Goal: Information Seeking & Learning: Learn about a topic

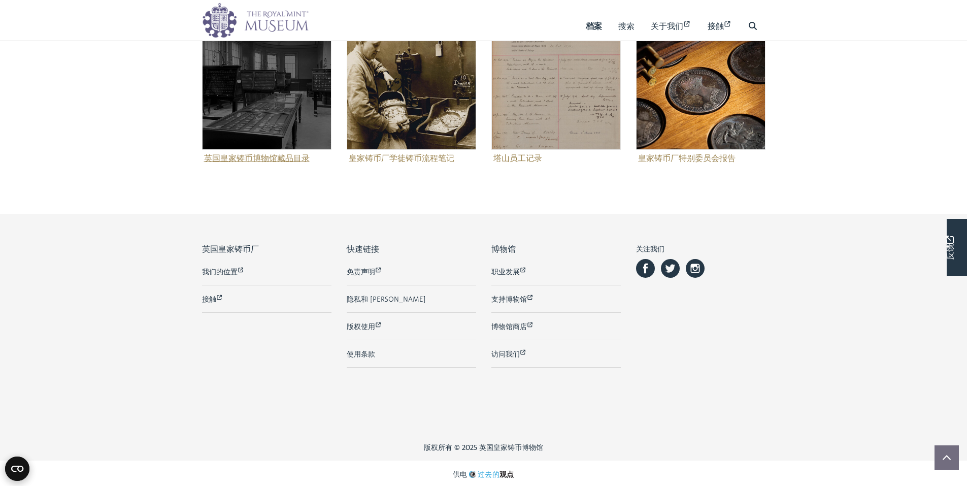
scroll to position [598, 0]
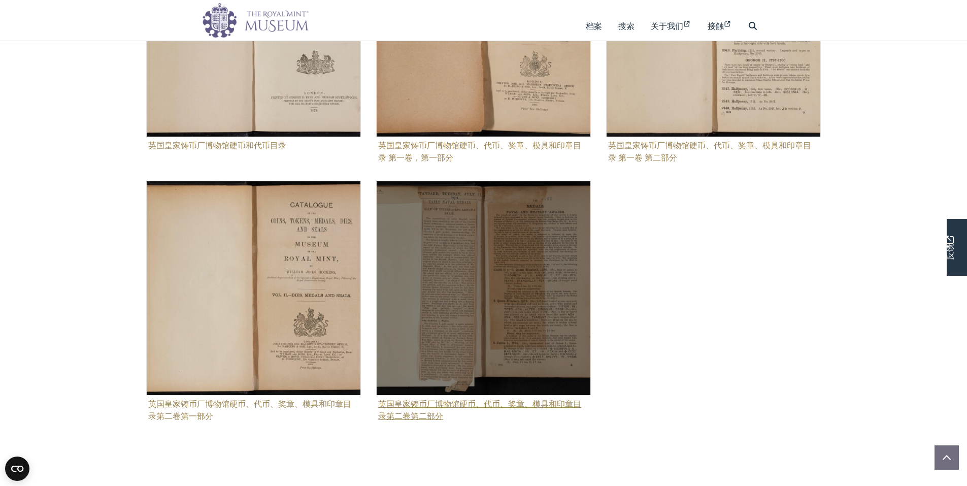
scroll to position [423, 0]
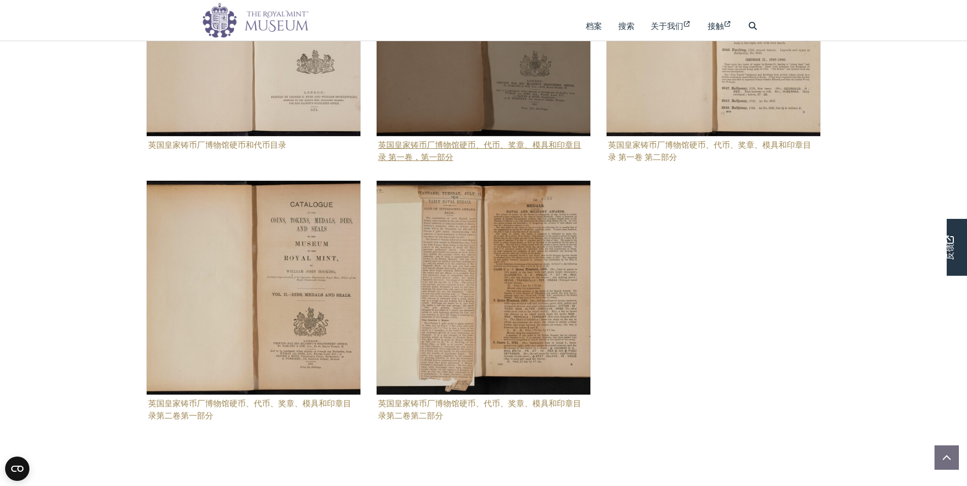
click at [493, 147] on figure "英国皇家铸币厂博物馆硬币、代币、奖章、模具和印章目录 第一卷，第一部分" at bounding box center [483, 42] width 215 height 243
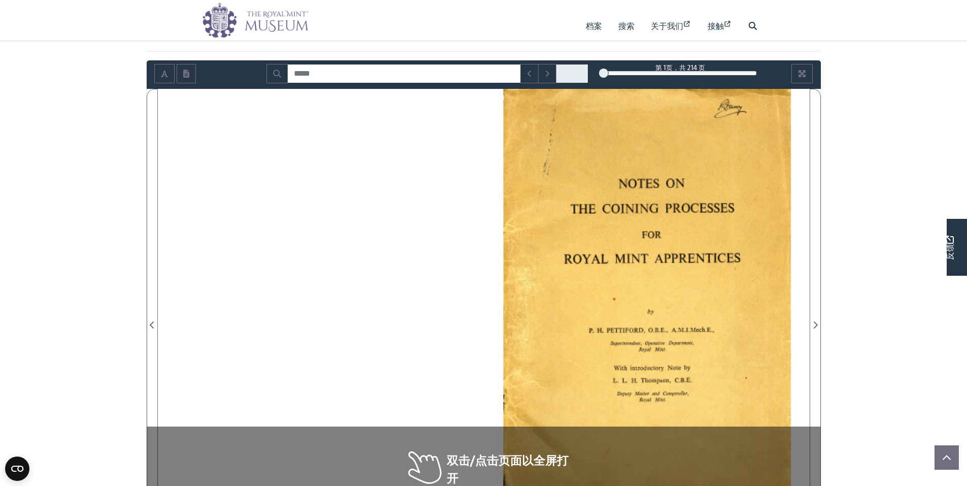
scroll to position [169, 0]
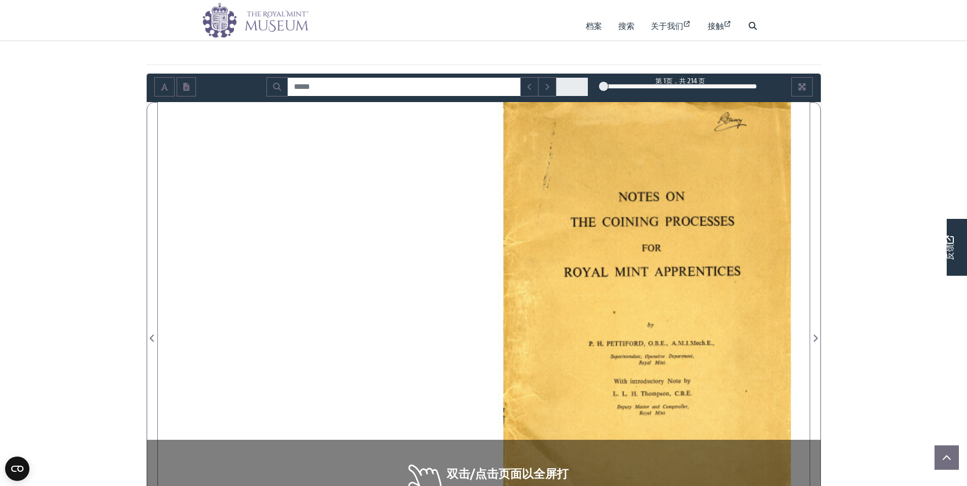
click at [585, 196] on div at bounding box center [647, 332] width 326 height 461
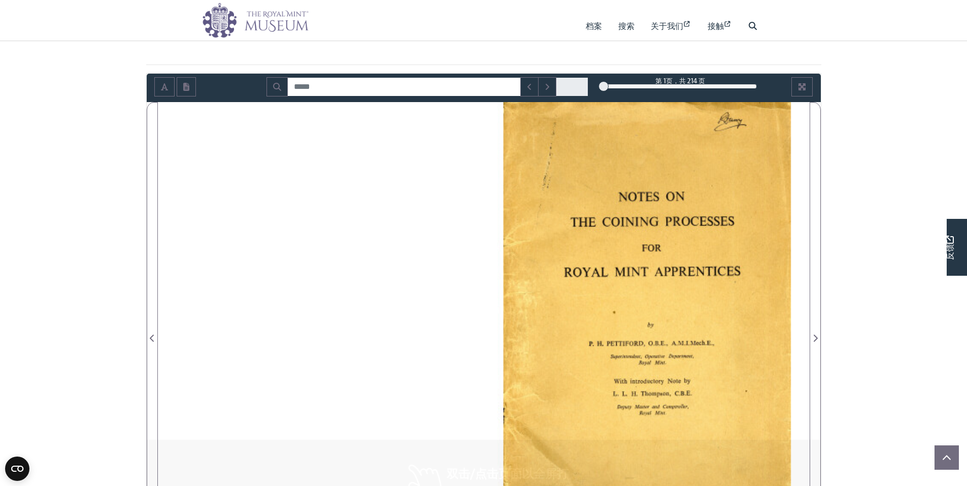
click at [600, 219] on div at bounding box center [647, 332] width 326 height 461
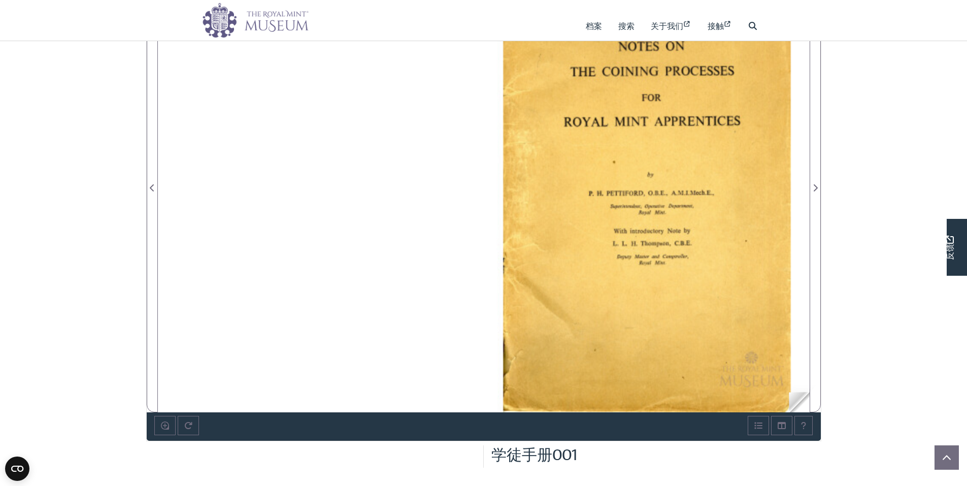
scroll to position [255, 0]
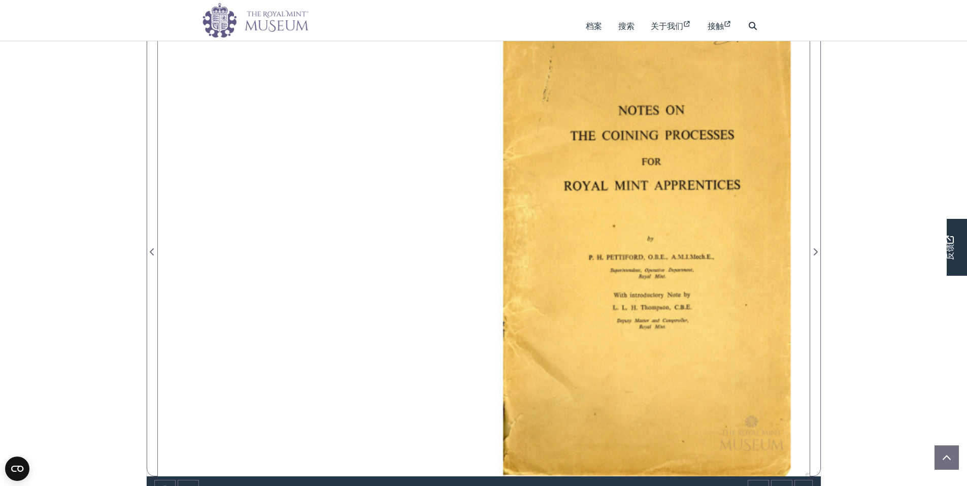
click at [675, 225] on img at bounding box center [647, 246] width 326 height 461
drag, startPoint x: 735, startPoint y: 261, endPoint x: 624, endPoint y: 251, distance: 111.7
click at [552, 268] on div at bounding box center [647, 246] width 326 height 461
drag, startPoint x: 730, startPoint y: 190, endPoint x: 517, endPoint y: 251, distance: 220.8
click at [529, 254] on div at bounding box center [647, 246] width 326 height 461
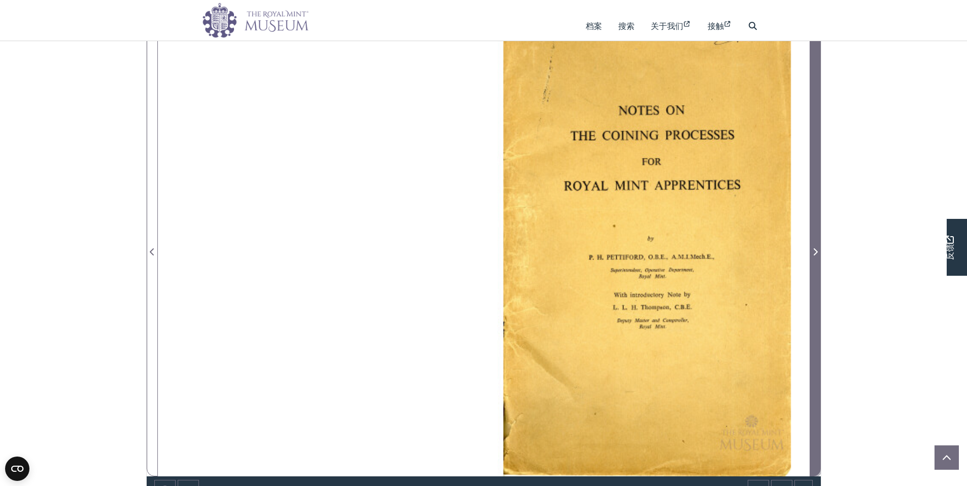
click at [814, 250] on icon "下一页" at bounding box center [815, 252] width 5 height 8
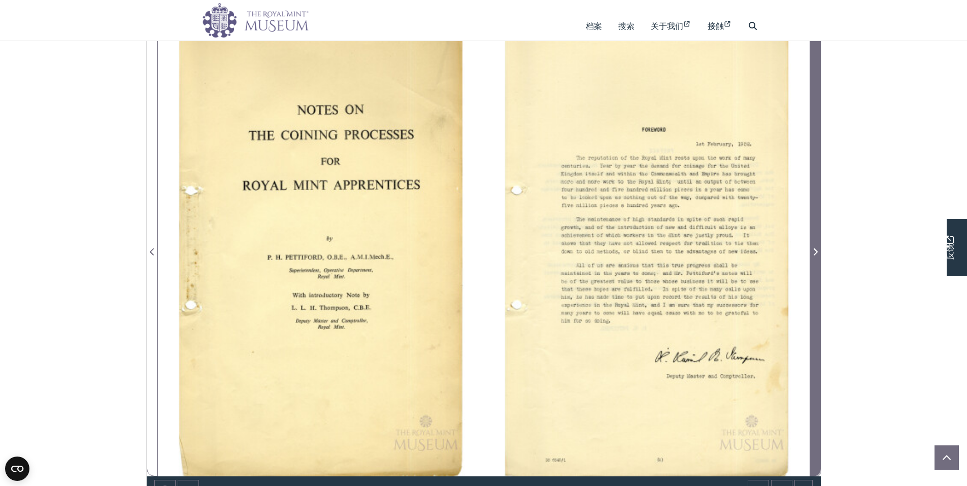
click at [814, 250] on icon "下一页" at bounding box center [815, 252] width 5 height 8
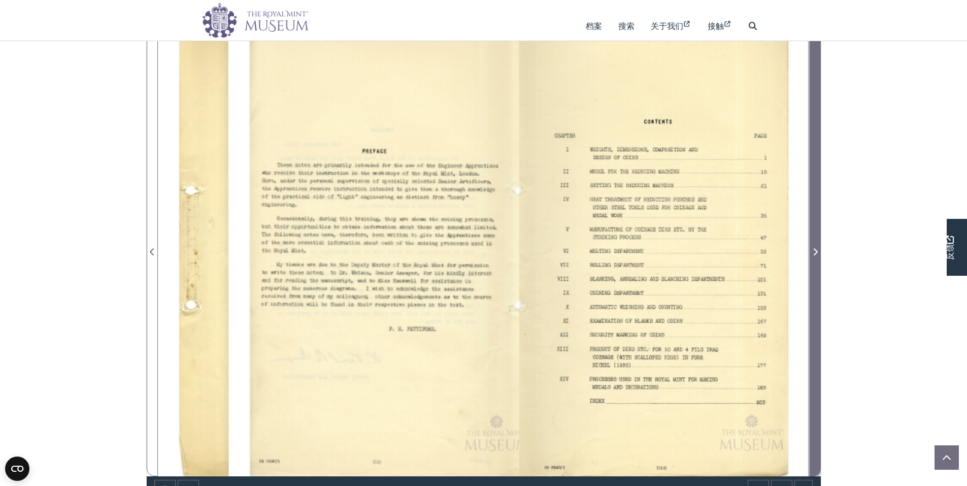
click at [814, 250] on icon "下一页" at bounding box center [815, 252] width 5 height 8
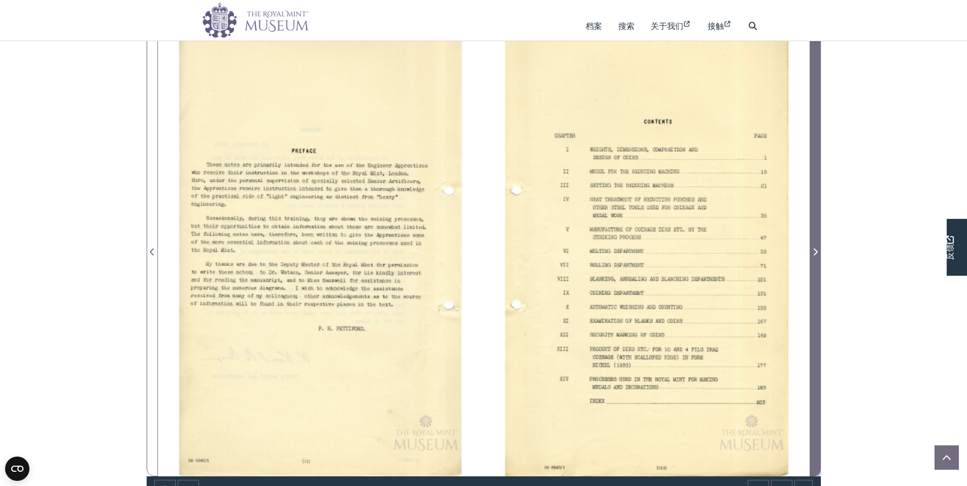
click at [814, 250] on icon "下一页" at bounding box center [815, 252] width 5 height 8
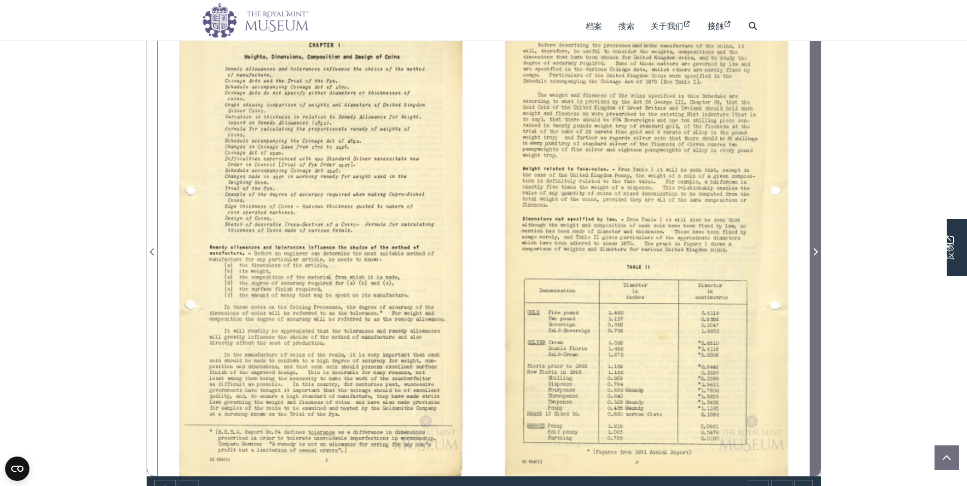
click at [814, 250] on icon "下一页" at bounding box center [815, 252] width 5 height 8
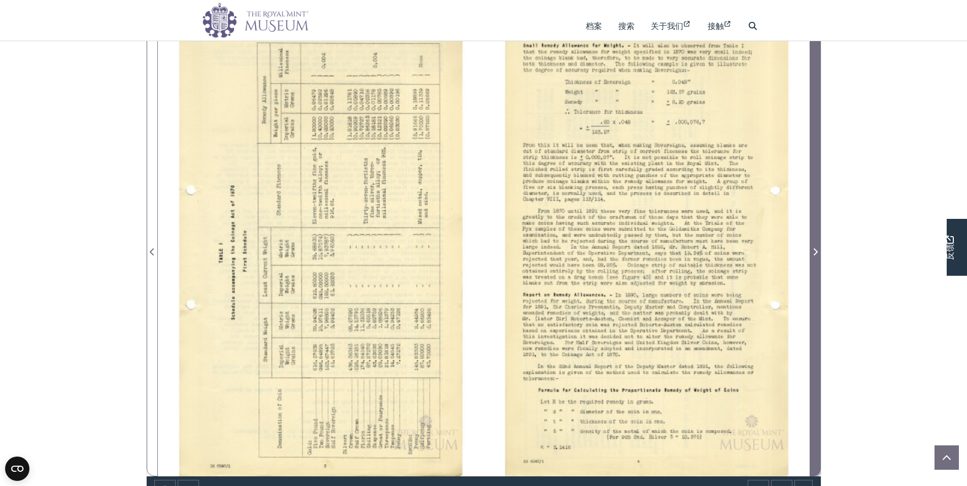
click at [814, 250] on icon "下一页" at bounding box center [815, 252] width 5 height 8
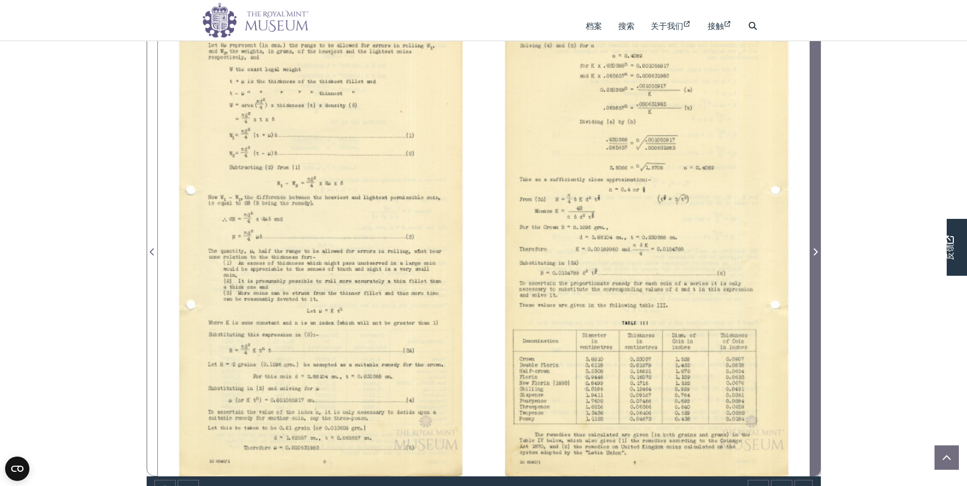
click at [814, 250] on icon "下一页" at bounding box center [815, 252] width 5 height 8
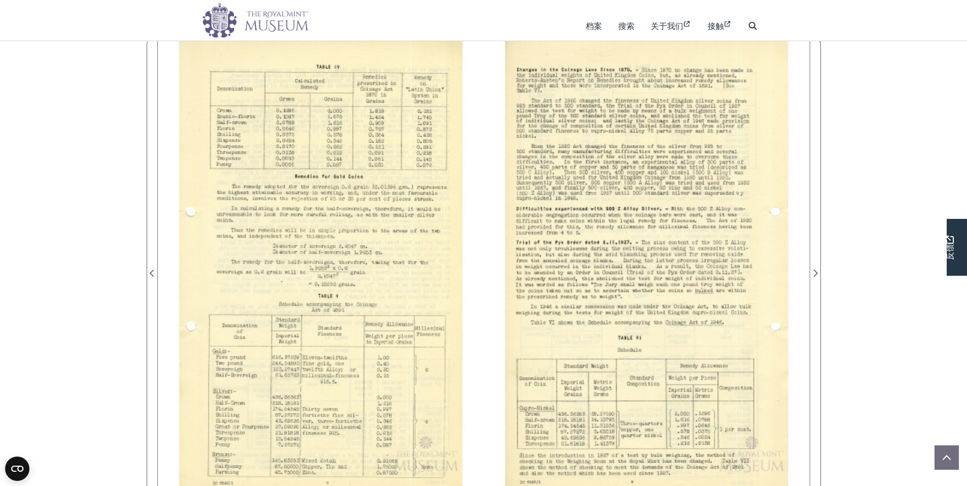
scroll to position [288, 0]
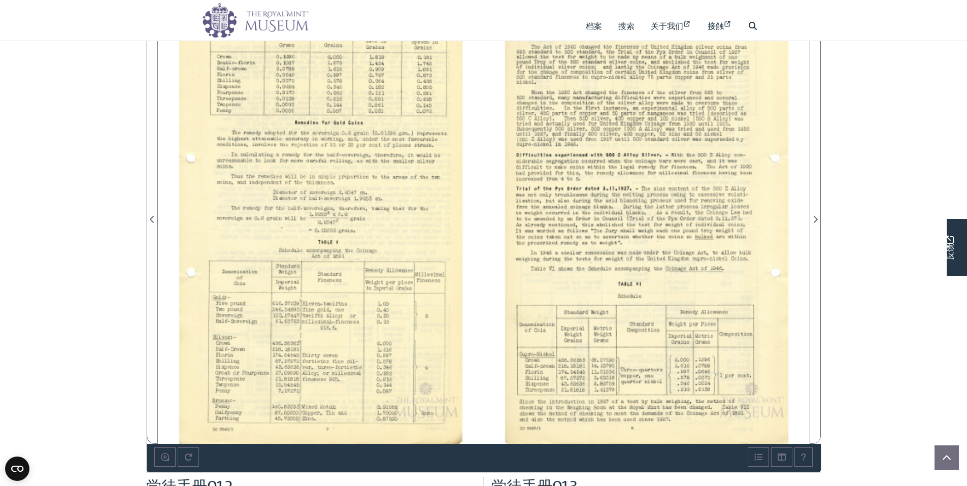
click at [678, 236] on div at bounding box center [647, 213] width 326 height 461
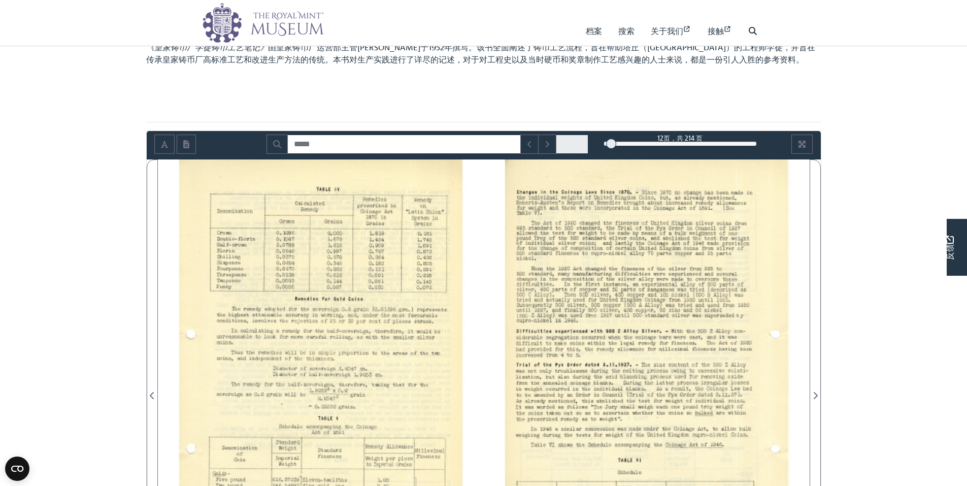
scroll to position [0, 0]
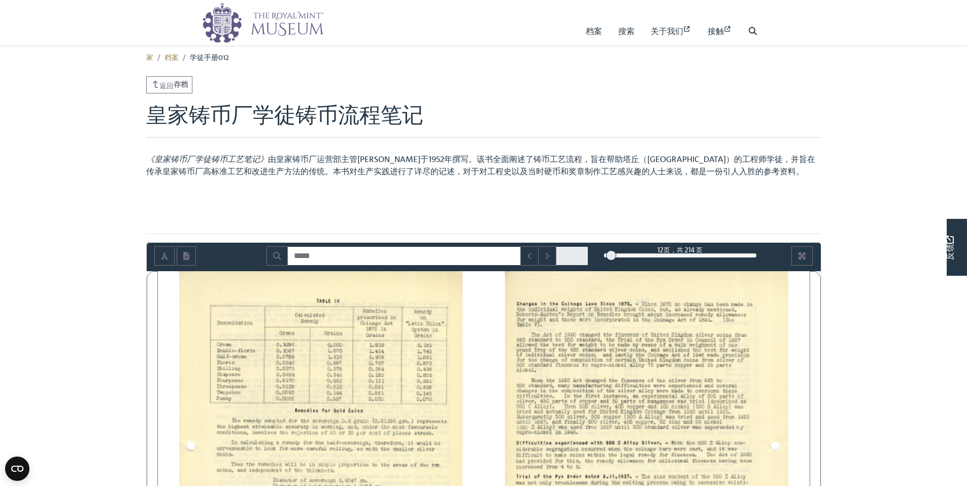
drag, startPoint x: 870, startPoint y: 283, endPoint x: 868, endPoint y: 110, distance: 172.6
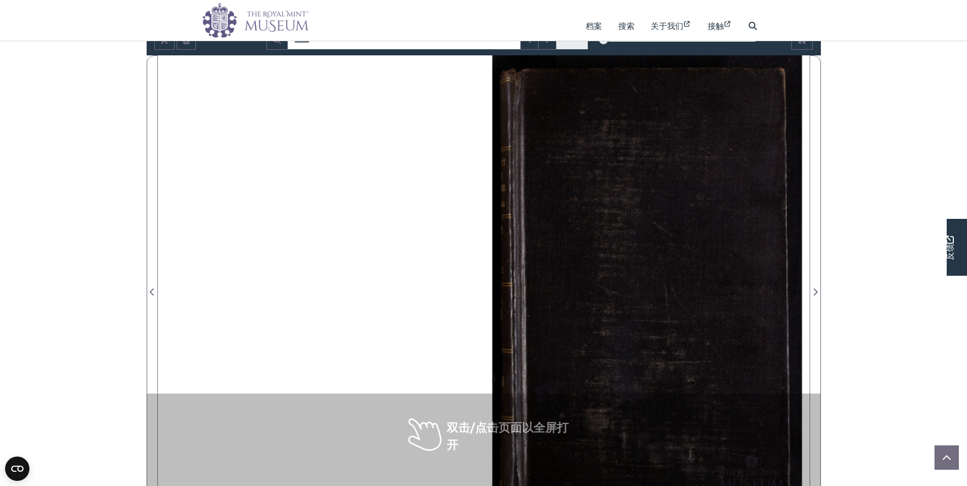
scroll to position [152, 0]
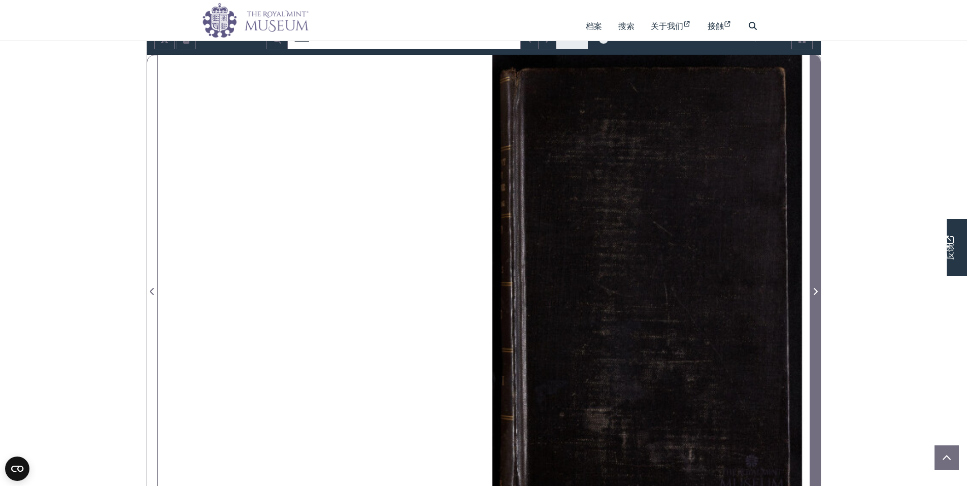
click at [813, 291] on icon "下一页" at bounding box center [815, 291] width 5 height 8
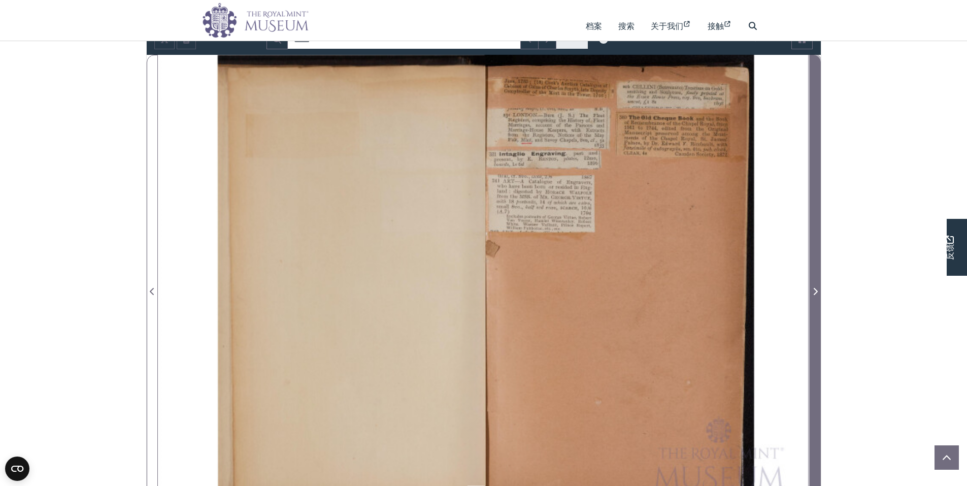
click at [812, 292] on span "下一页" at bounding box center [815, 291] width 10 height 12
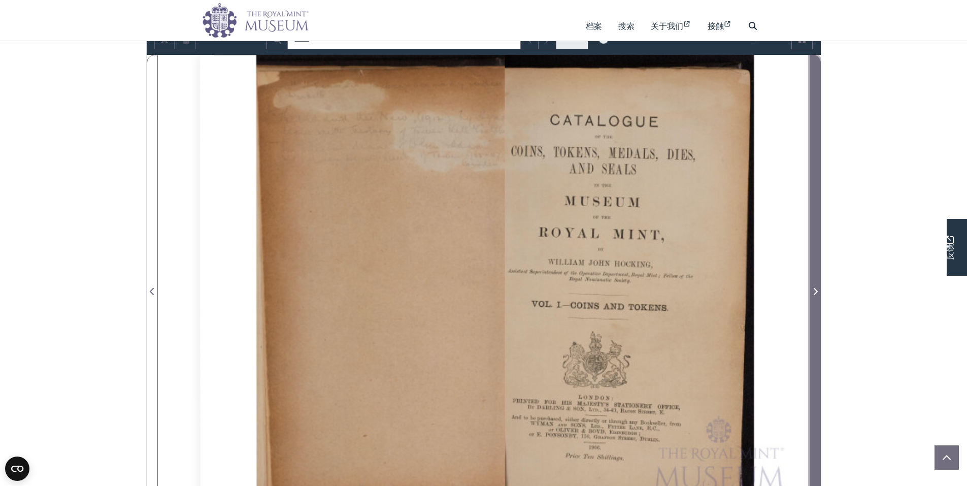
click at [812, 292] on span "下一页" at bounding box center [815, 291] width 10 height 12
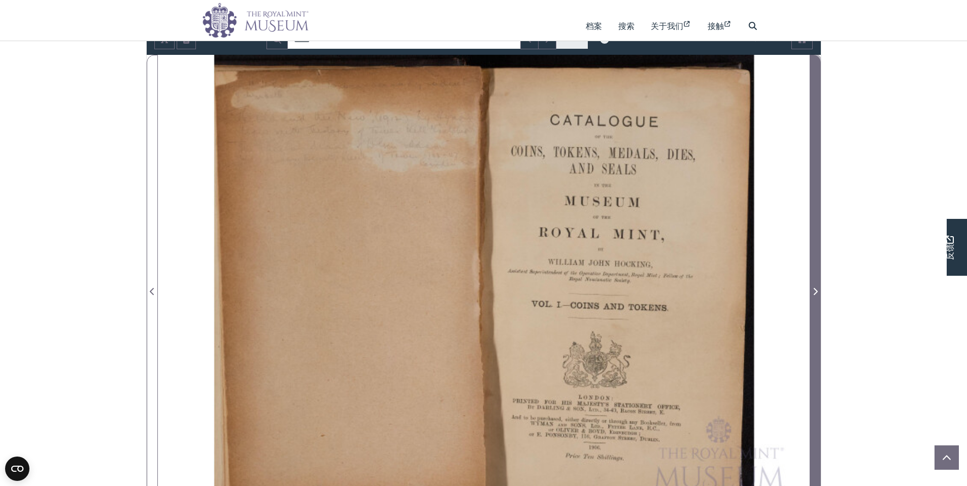
click at [816, 292] on icon "下一页" at bounding box center [815, 291] width 4 height 7
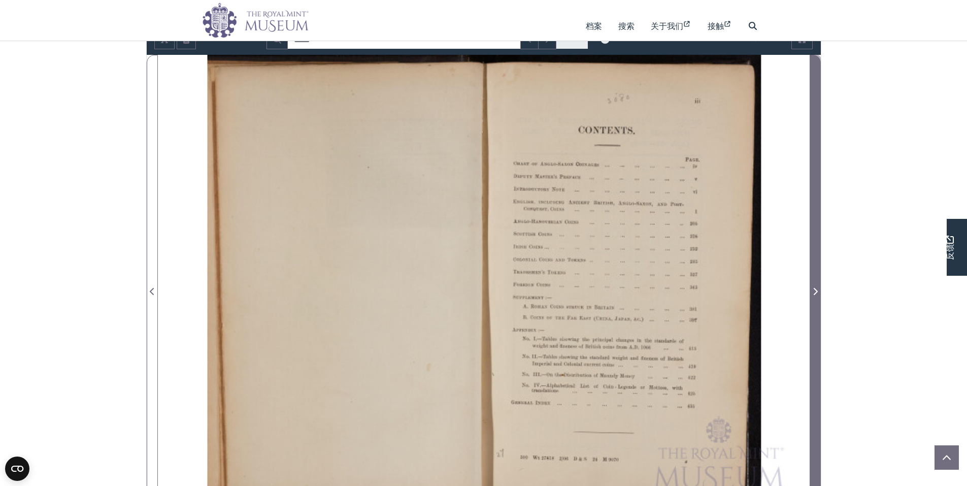
click at [816, 292] on icon "下一页" at bounding box center [815, 291] width 4 height 7
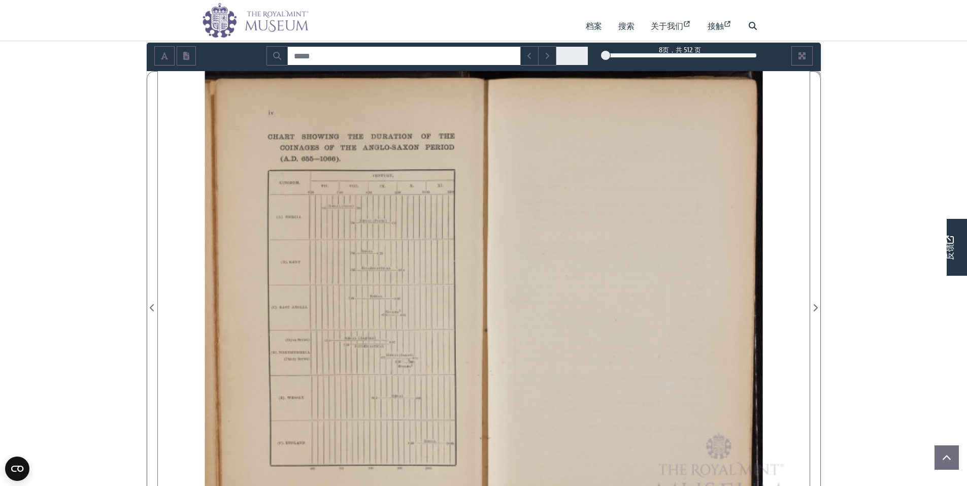
scroll to position [136, 0]
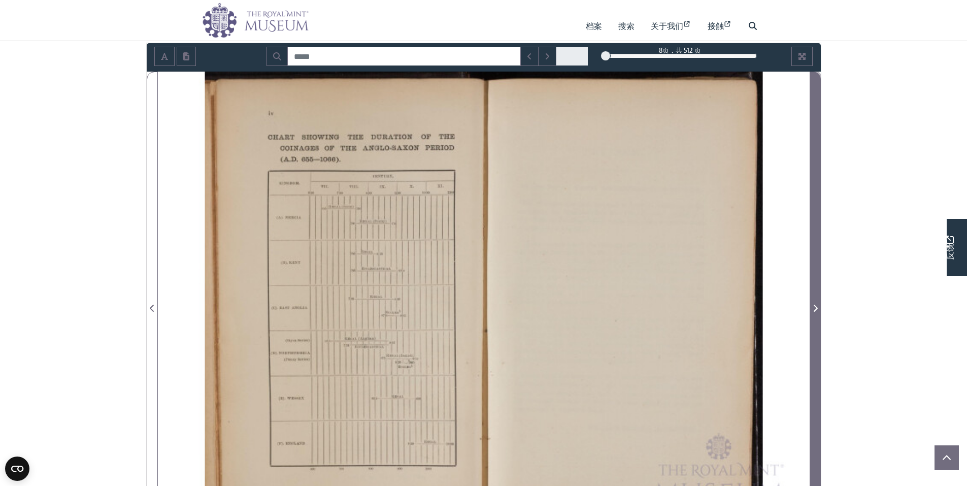
click at [817, 313] on span "下一页" at bounding box center [815, 308] width 10 height 12
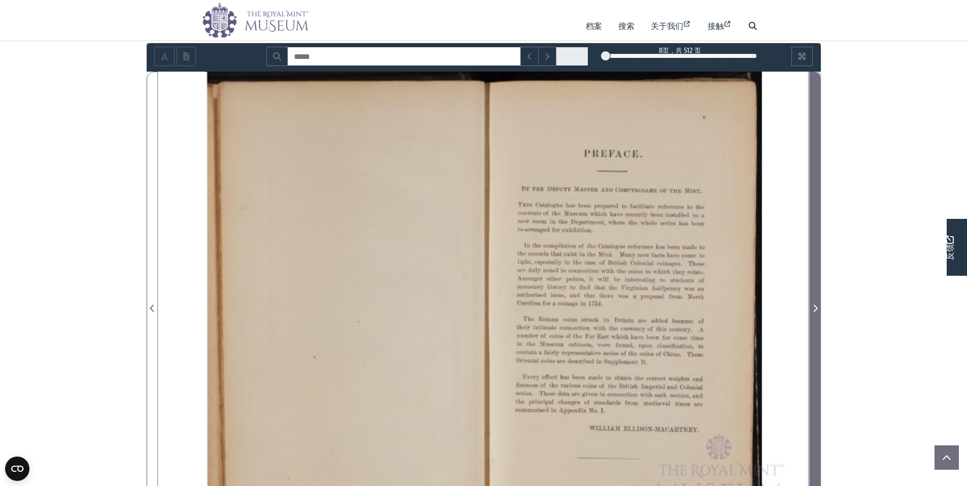
click at [817, 313] on span "下一页" at bounding box center [815, 308] width 10 height 12
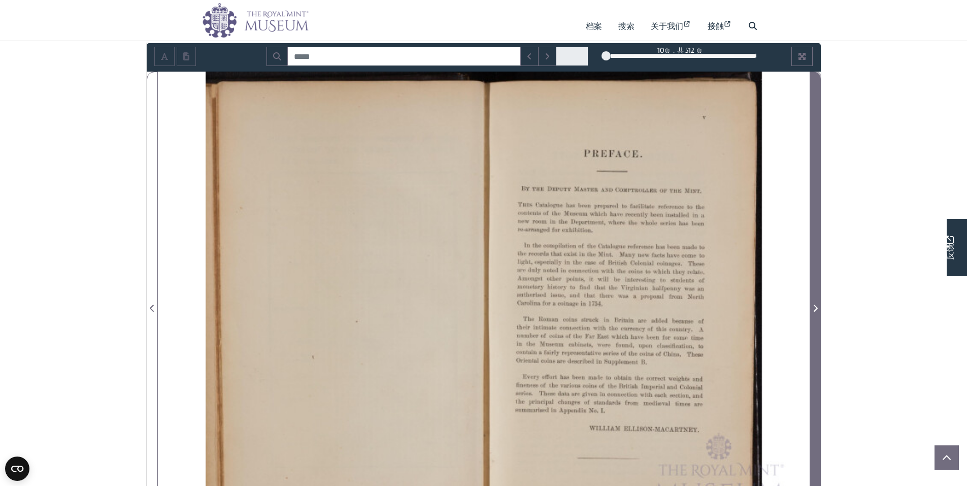
click at [817, 313] on span "下一页" at bounding box center [815, 308] width 10 height 12
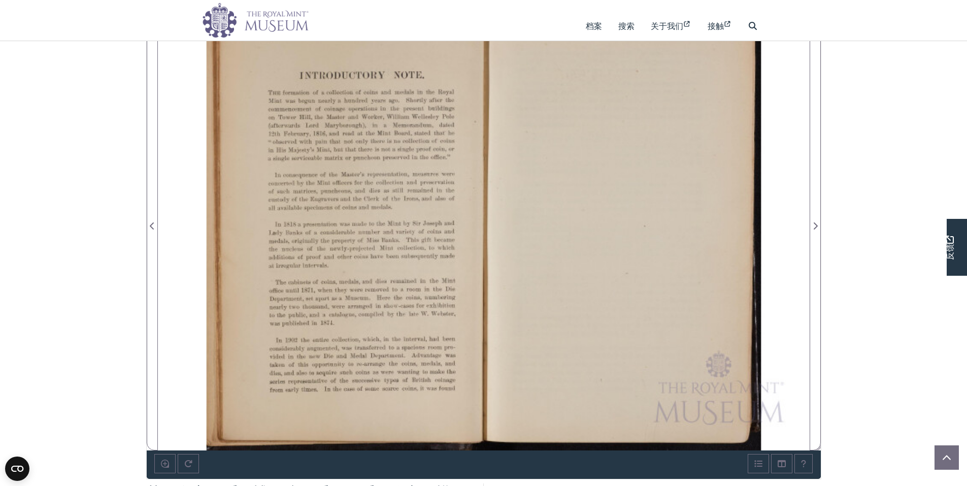
scroll to position [203, 0]
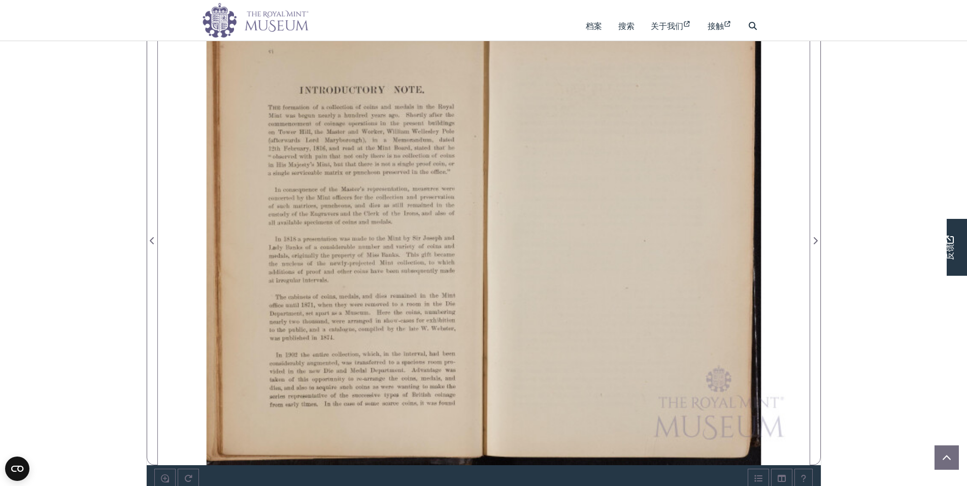
click at [808, 242] on div at bounding box center [647, 234] width 326 height 461
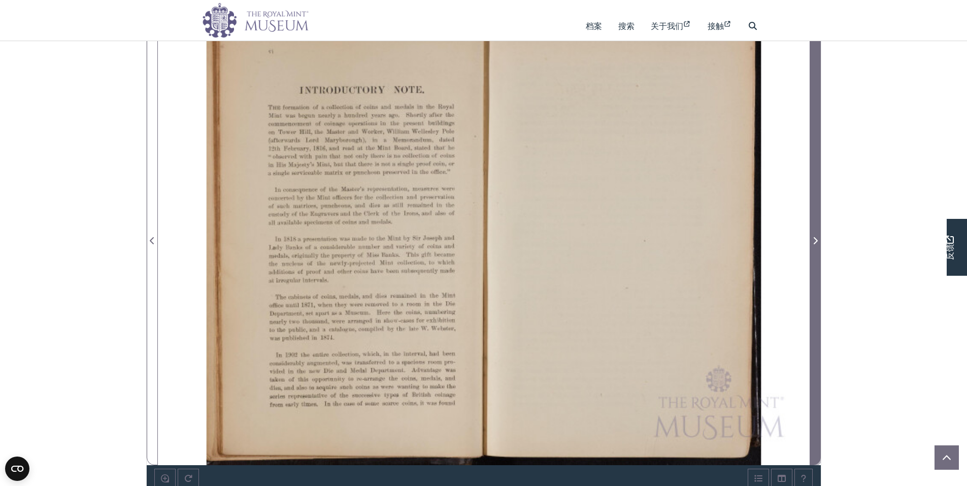
click at [816, 243] on icon "下一页" at bounding box center [815, 241] width 5 height 8
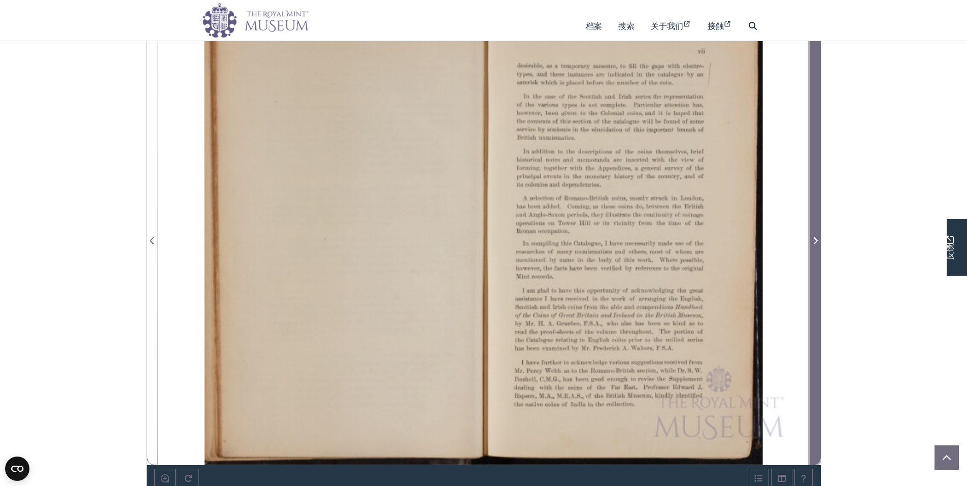
click at [816, 243] on icon "下一页" at bounding box center [815, 241] width 5 height 8
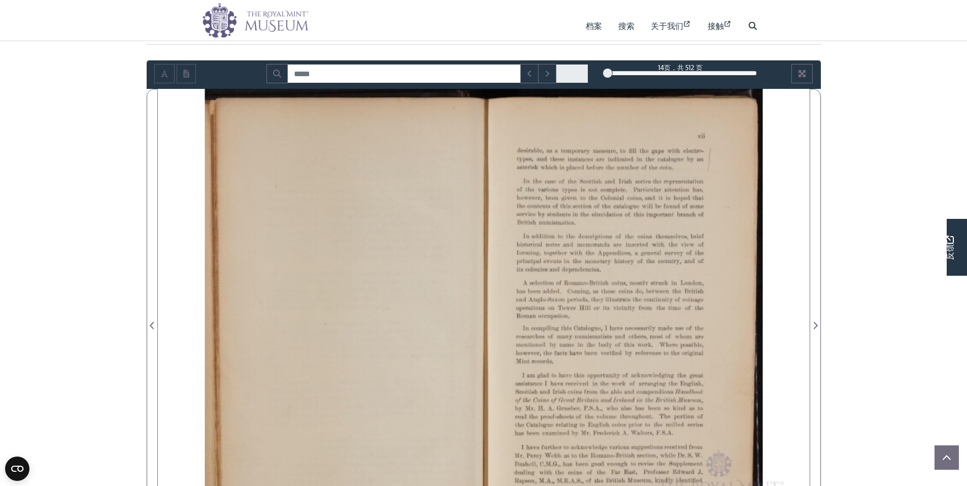
click at [659, 279] on div at bounding box center [647, 319] width 326 height 461
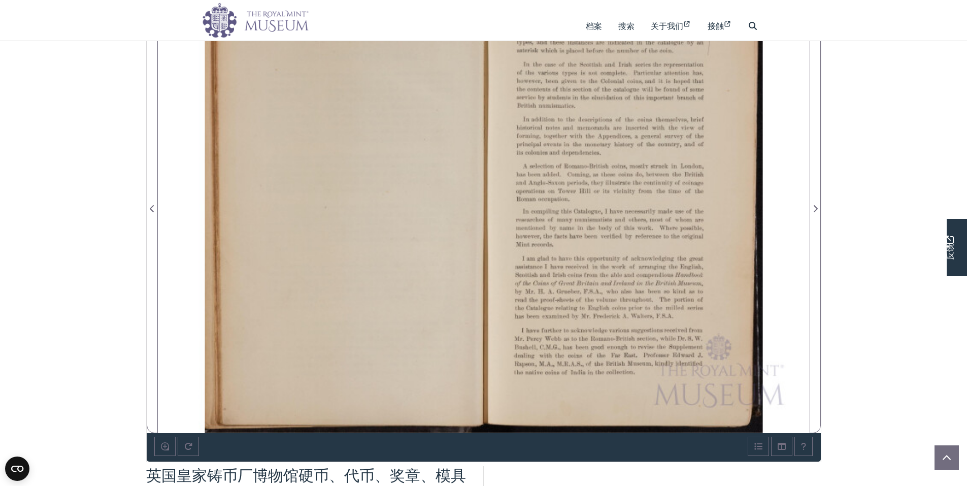
scroll to position [237, 0]
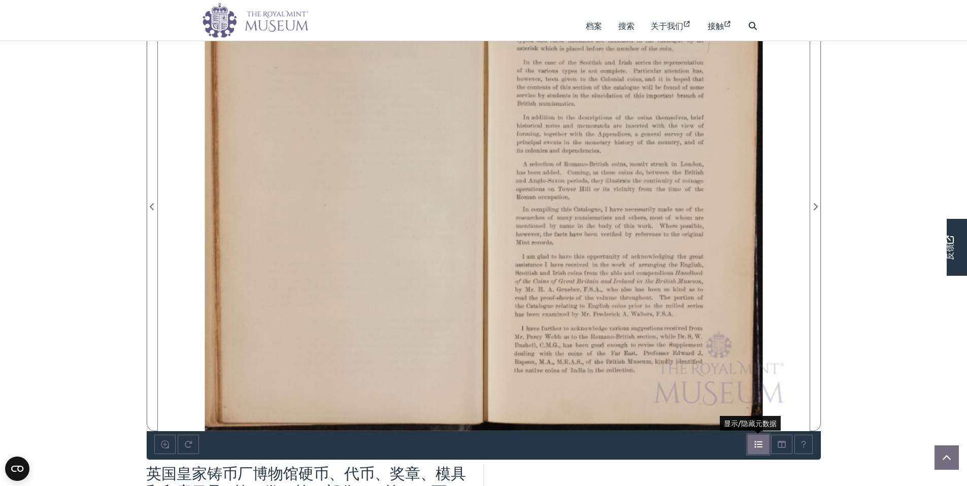
click at [751, 446] on button "打开元数据窗口" at bounding box center [758, 444] width 21 height 19
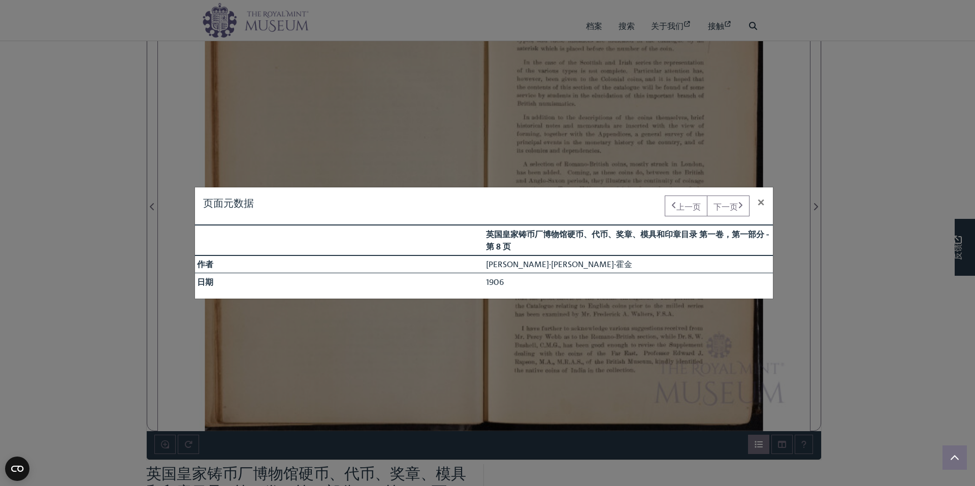
click at [751, 449] on div "页面元数据 上一页 下一页 × 英国皇家铸币厂博物馆硬币、代币、奖章、模具和印章目录 第一卷，第一部分 - 第 8 页 作者 [PERSON_NAME]·[P…" at bounding box center [487, 243] width 975 height 486
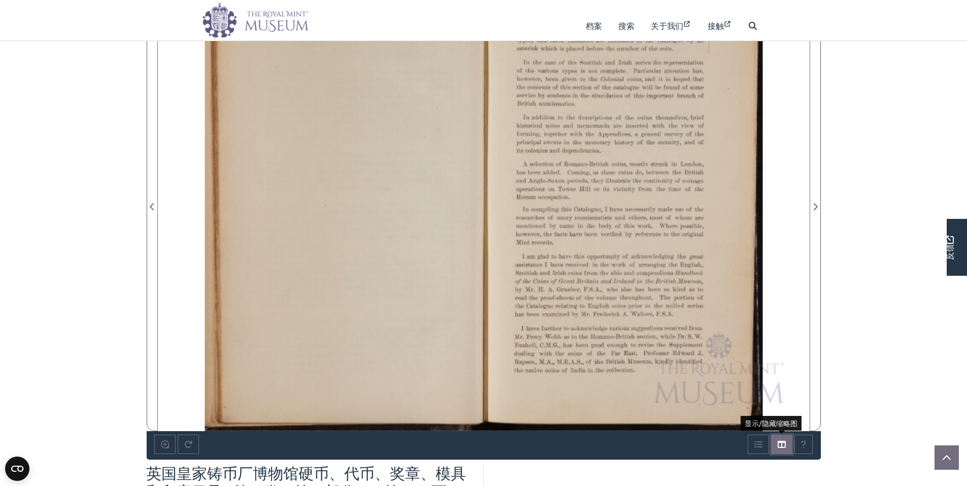
click at [787, 445] on button "缩略图" at bounding box center [781, 444] width 21 height 19
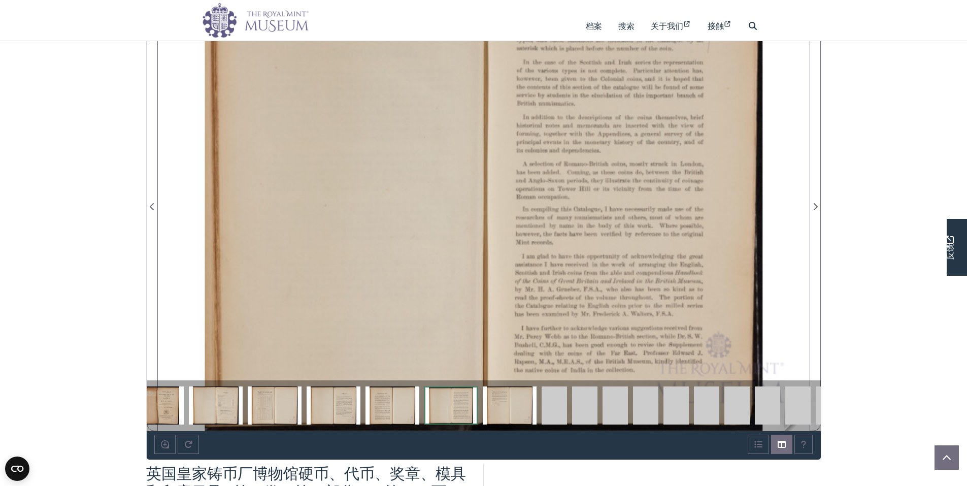
click at [683, 411] on img at bounding box center [676, 405] width 25 height 38
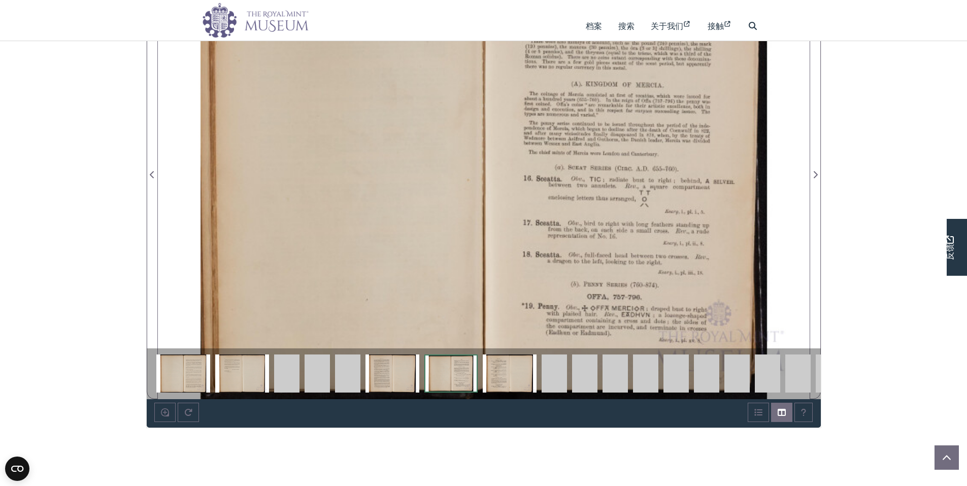
scroll to position [271, 0]
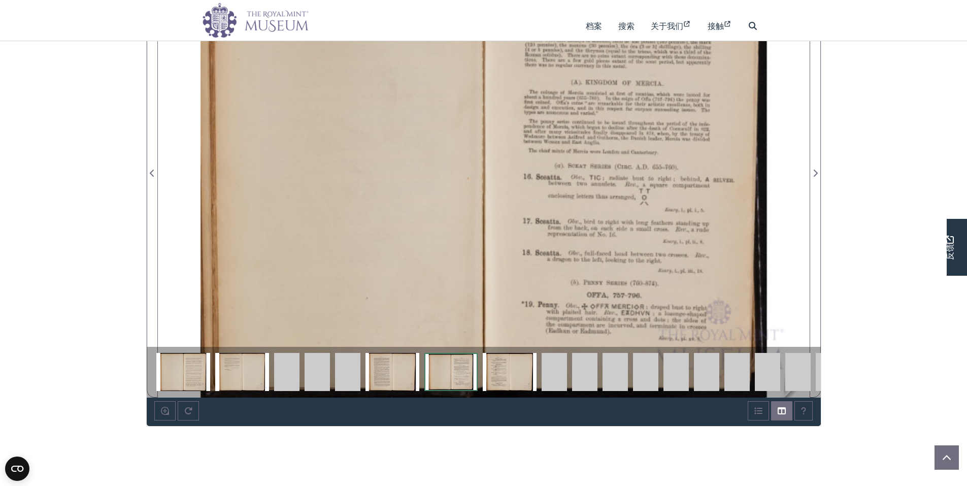
click at [742, 376] on img at bounding box center [737, 372] width 25 height 38
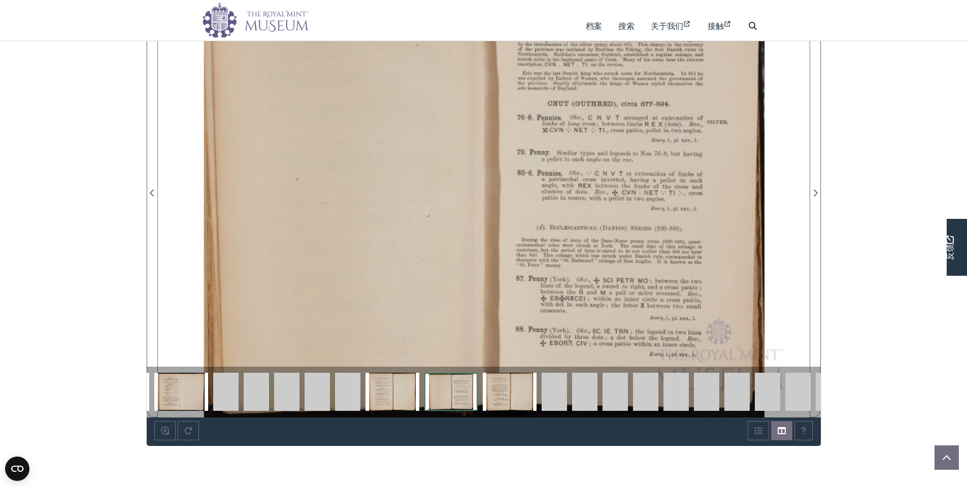
scroll to position [254, 0]
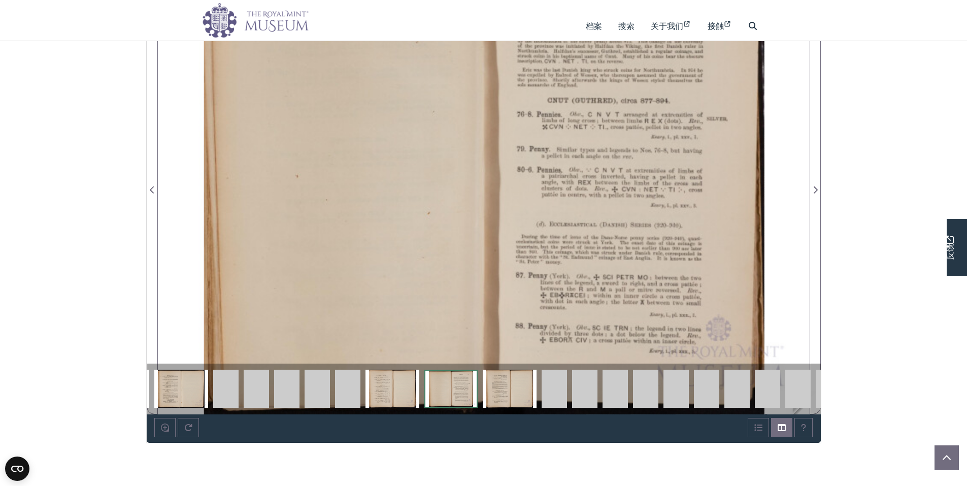
click at [797, 389] on img at bounding box center [797, 389] width 25 height 38
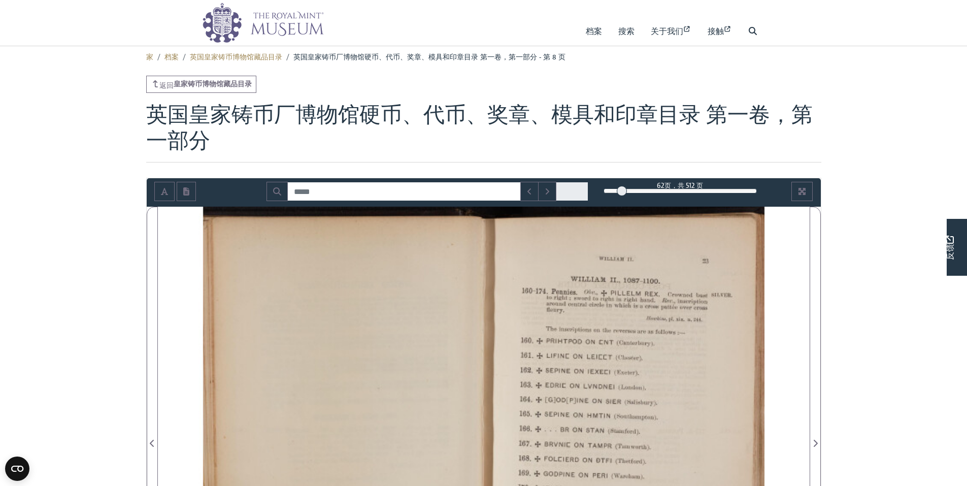
scroll to position [0, 0]
drag, startPoint x: 882, startPoint y: 171, endPoint x: 882, endPoint y: 94, distance: 76.7
